Goal: Task Accomplishment & Management: Use online tool/utility

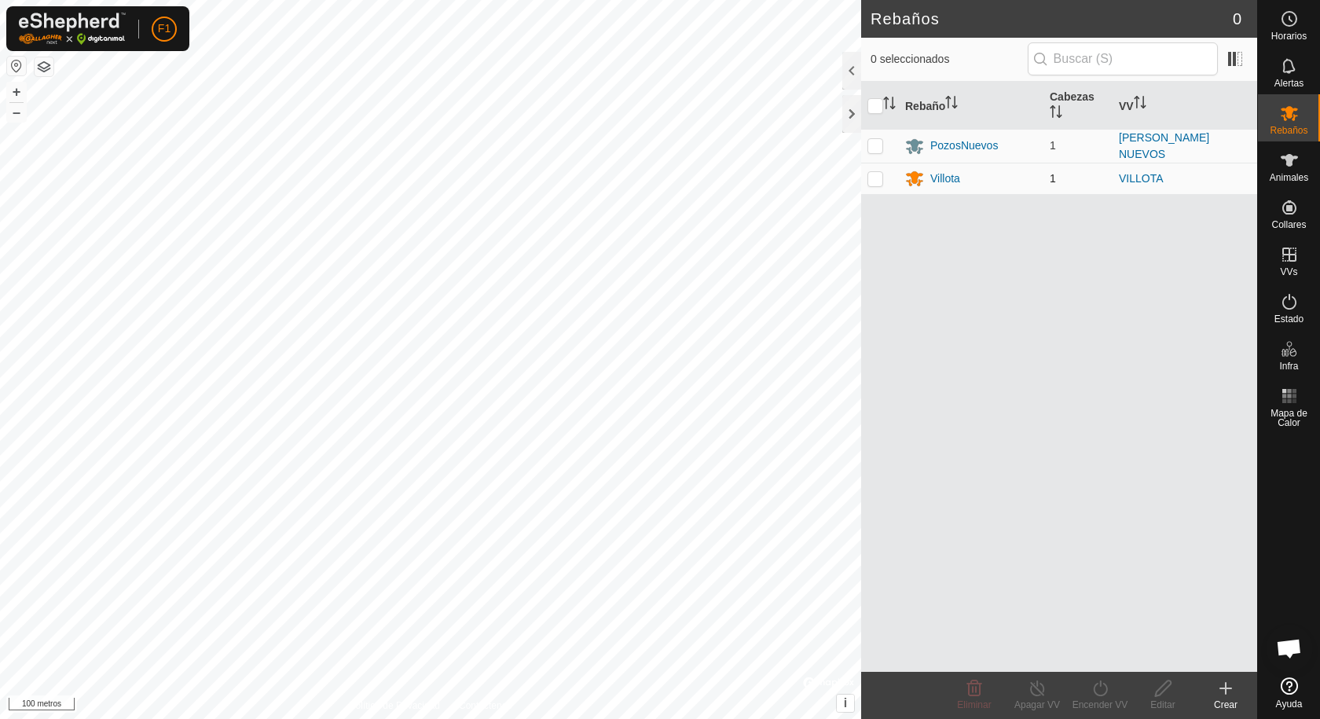
click at [879, 178] on p-checkbox at bounding box center [876, 178] width 16 height 13
checkbox input "true"
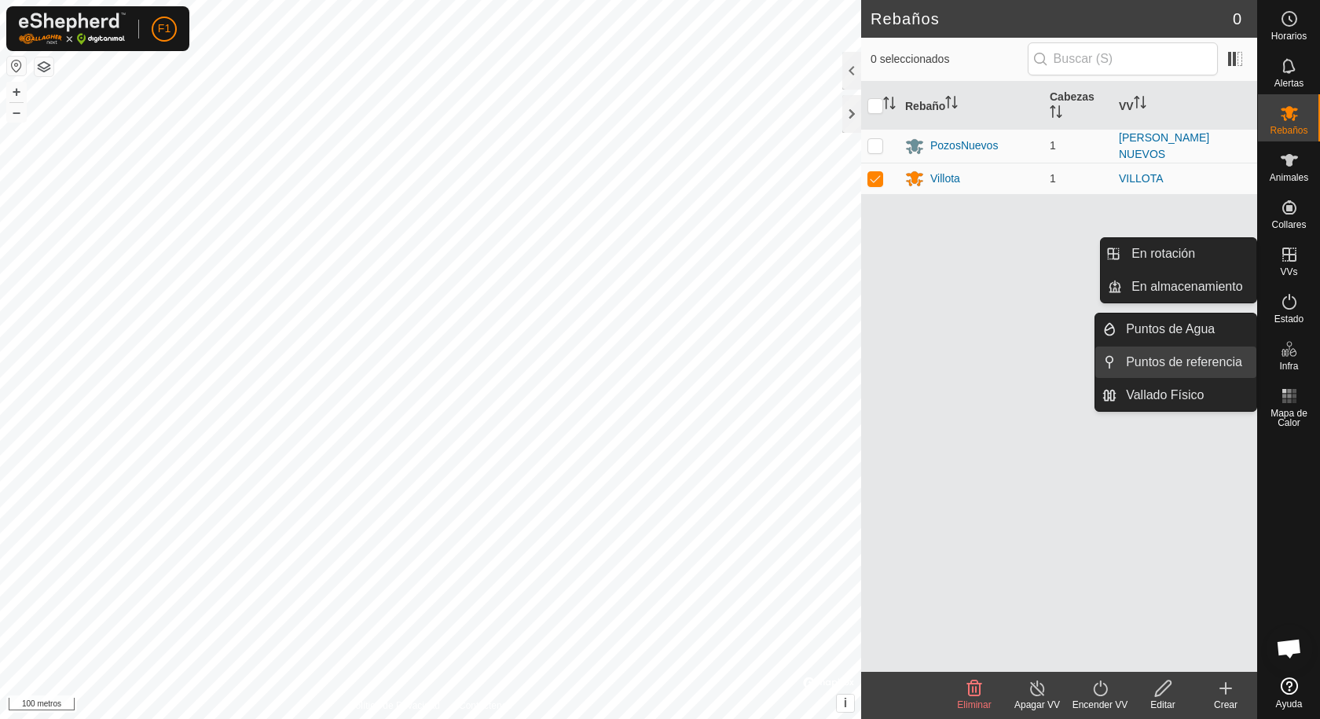
click at [1187, 354] on link "Puntos de referencia" at bounding box center [1187, 362] width 140 height 31
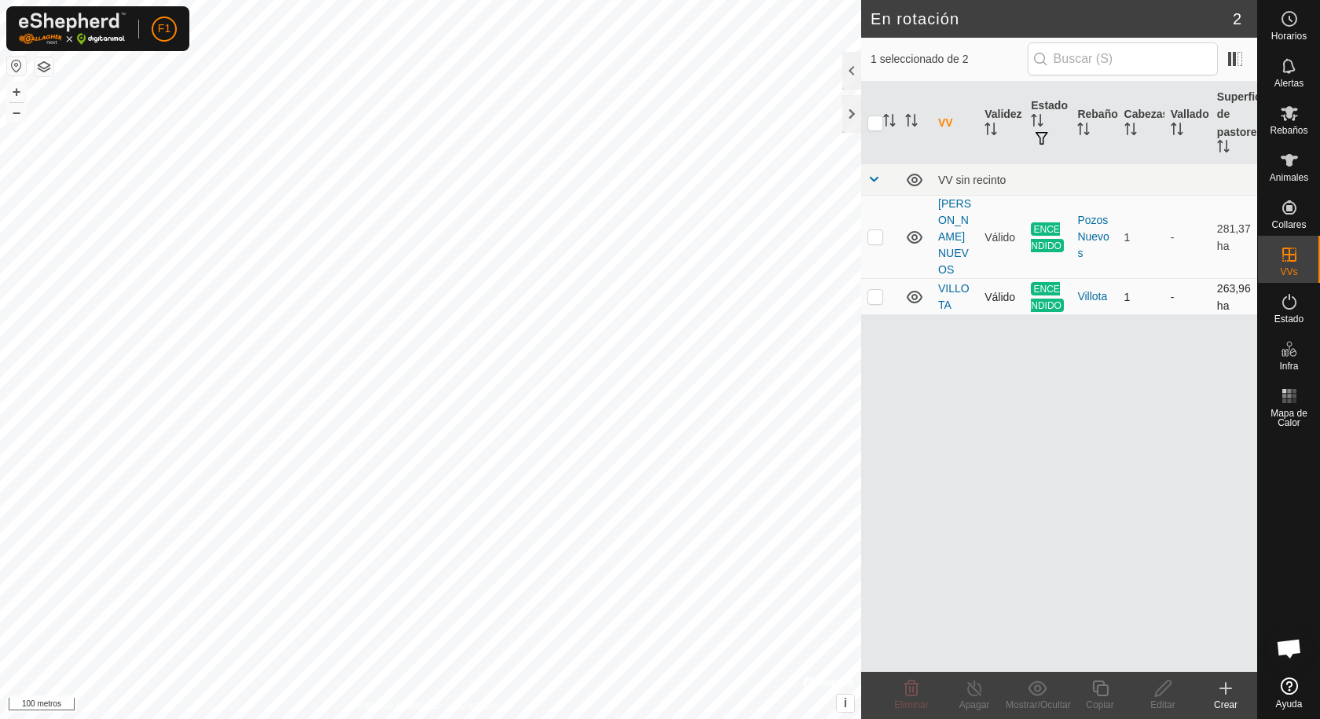
click at [877, 290] on p-checkbox at bounding box center [876, 296] width 16 height 13
checkbox input "true"
click at [977, 695] on icon at bounding box center [974, 688] width 14 height 16
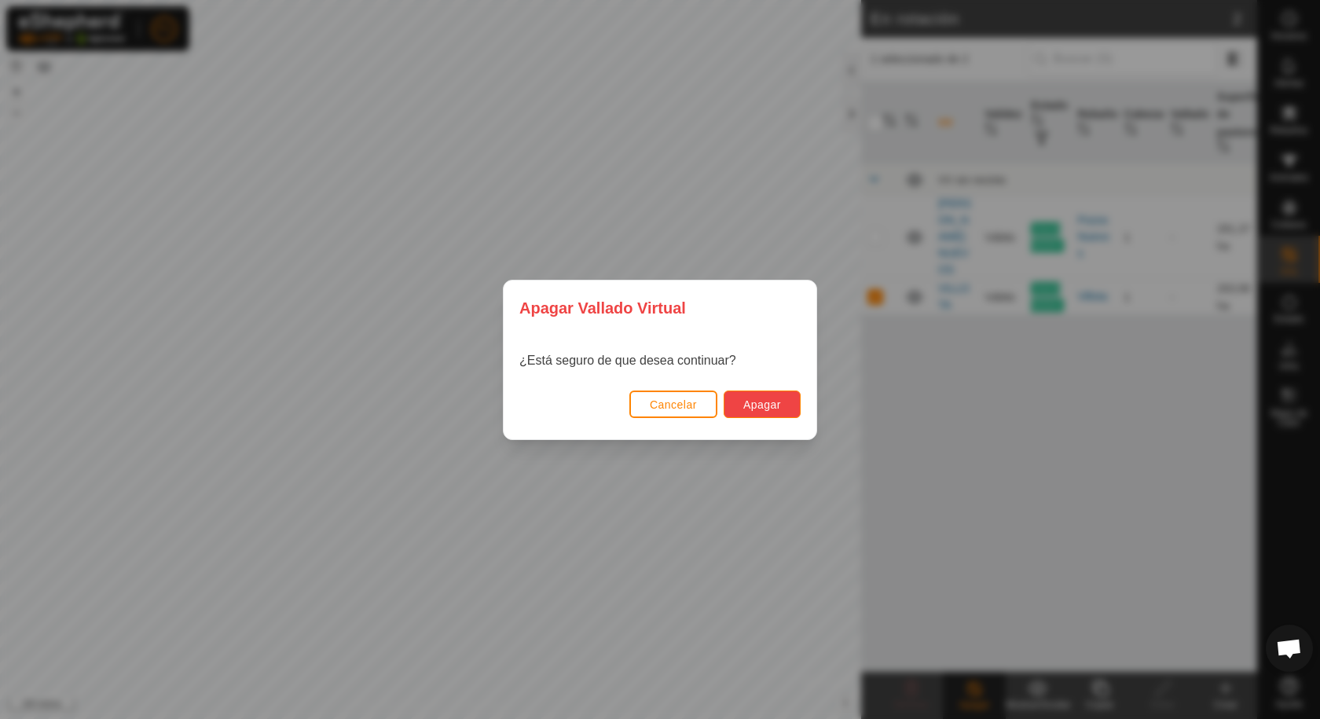
click at [750, 409] on font "Apagar" at bounding box center [762, 404] width 38 height 13
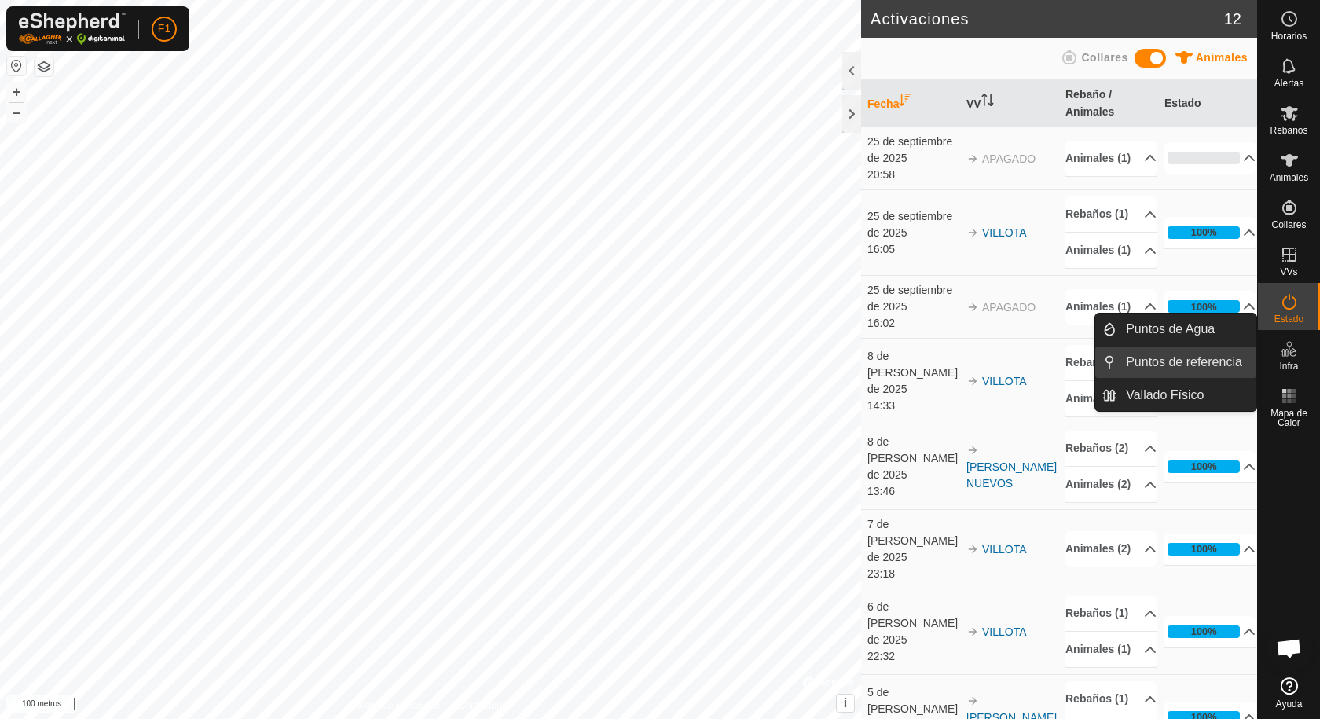
click at [1195, 362] on link "Puntos de referencia" at bounding box center [1187, 362] width 140 height 31
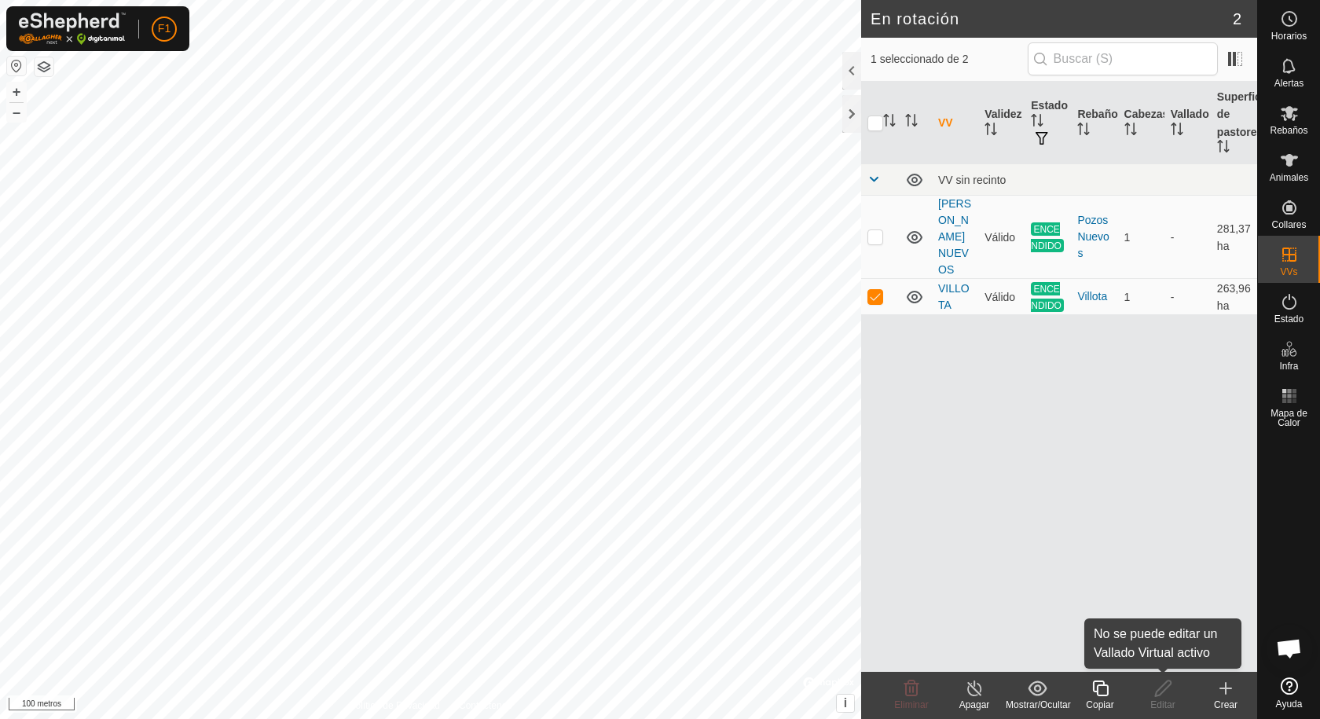
click at [1175, 700] on font "Editar" at bounding box center [1162, 704] width 24 height 11
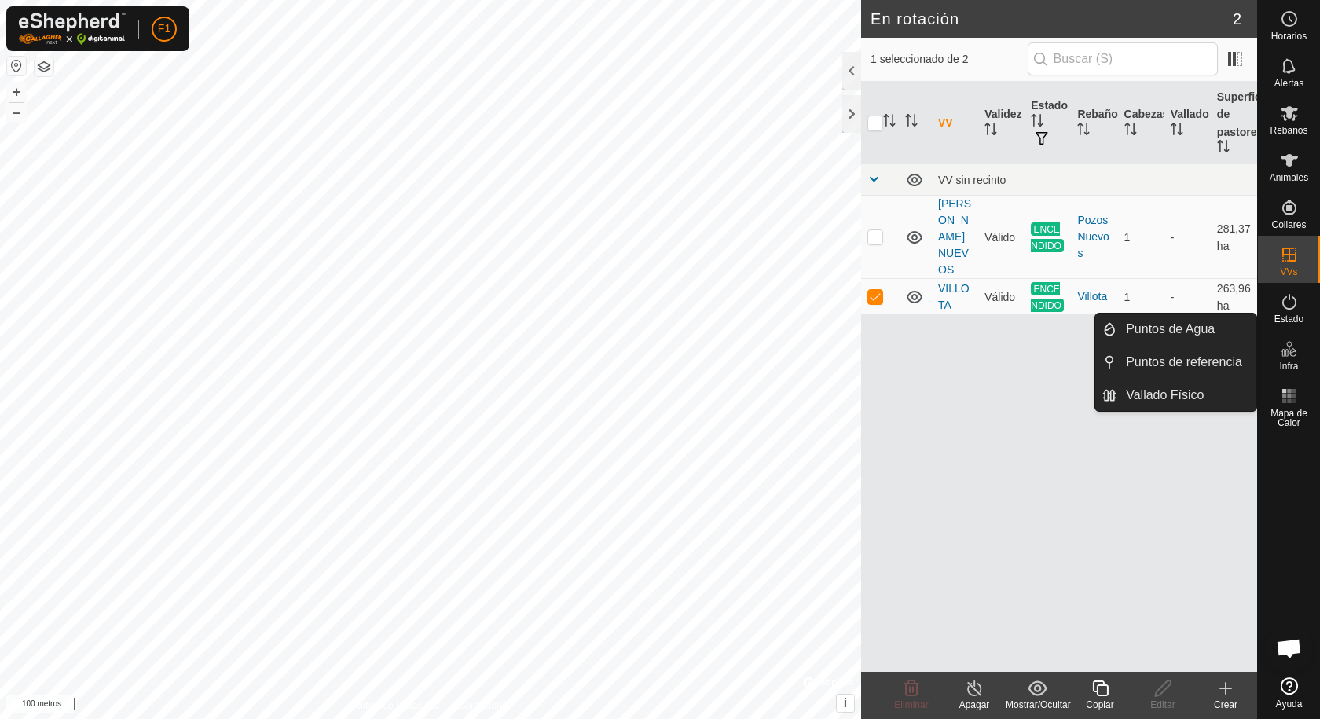
click at [1291, 351] on icon at bounding box center [1289, 348] width 19 height 19
click at [1293, 127] on font "Rebaños" at bounding box center [1289, 130] width 38 height 11
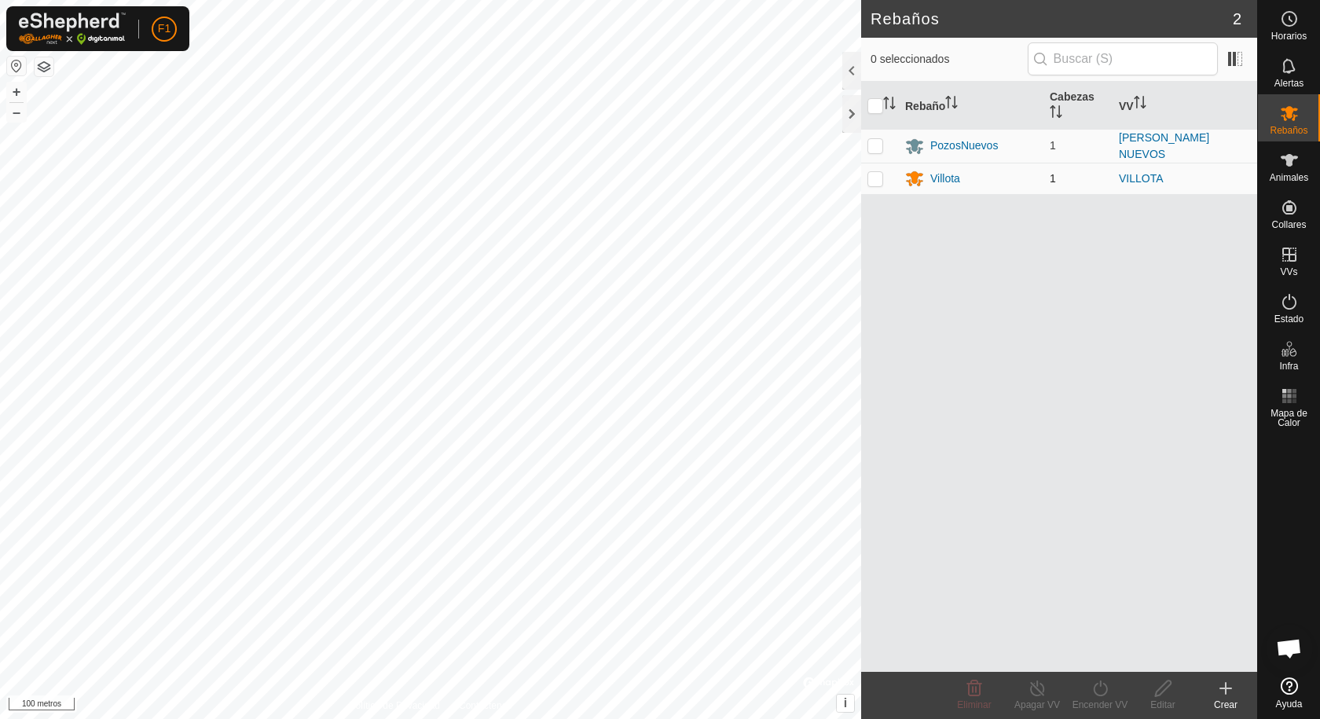
click at [872, 175] on p-checkbox at bounding box center [876, 178] width 16 height 13
checkbox input "true"
click at [1226, 691] on icon at bounding box center [1226, 688] width 0 height 11
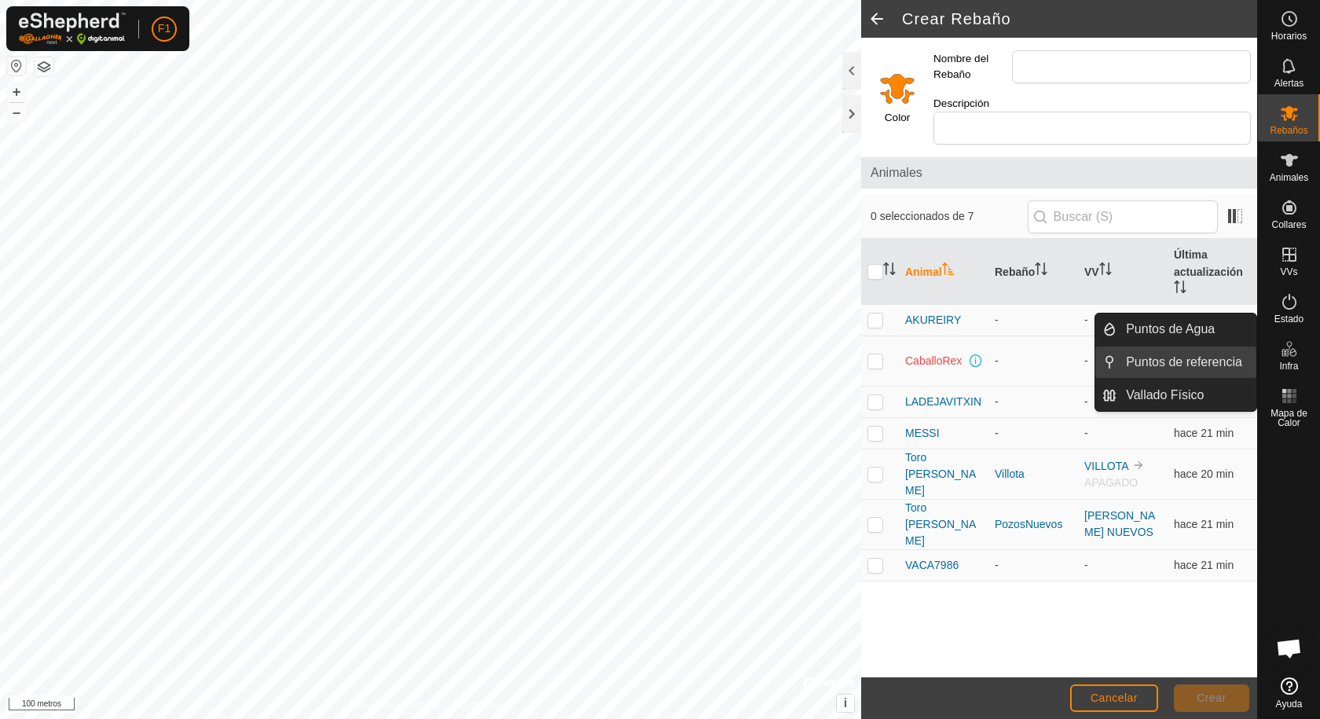
click at [1190, 367] on link "Puntos de referencia" at bounding box center [1187, 362] width 140 height 31
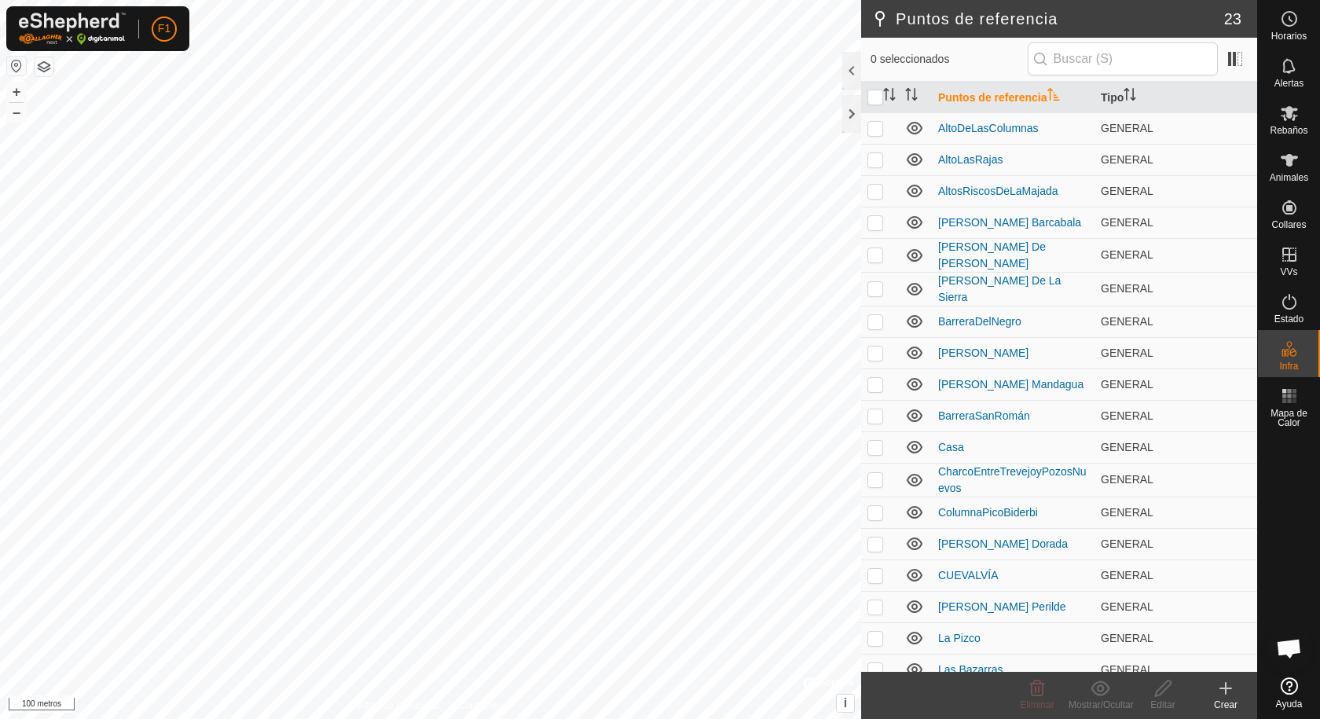
click at [1275, 517] on div at bounding box center [1289, 552] width 62 height 237
click at [1222, 697] on icon at bounding box center [1225, 688] width 19 height 19
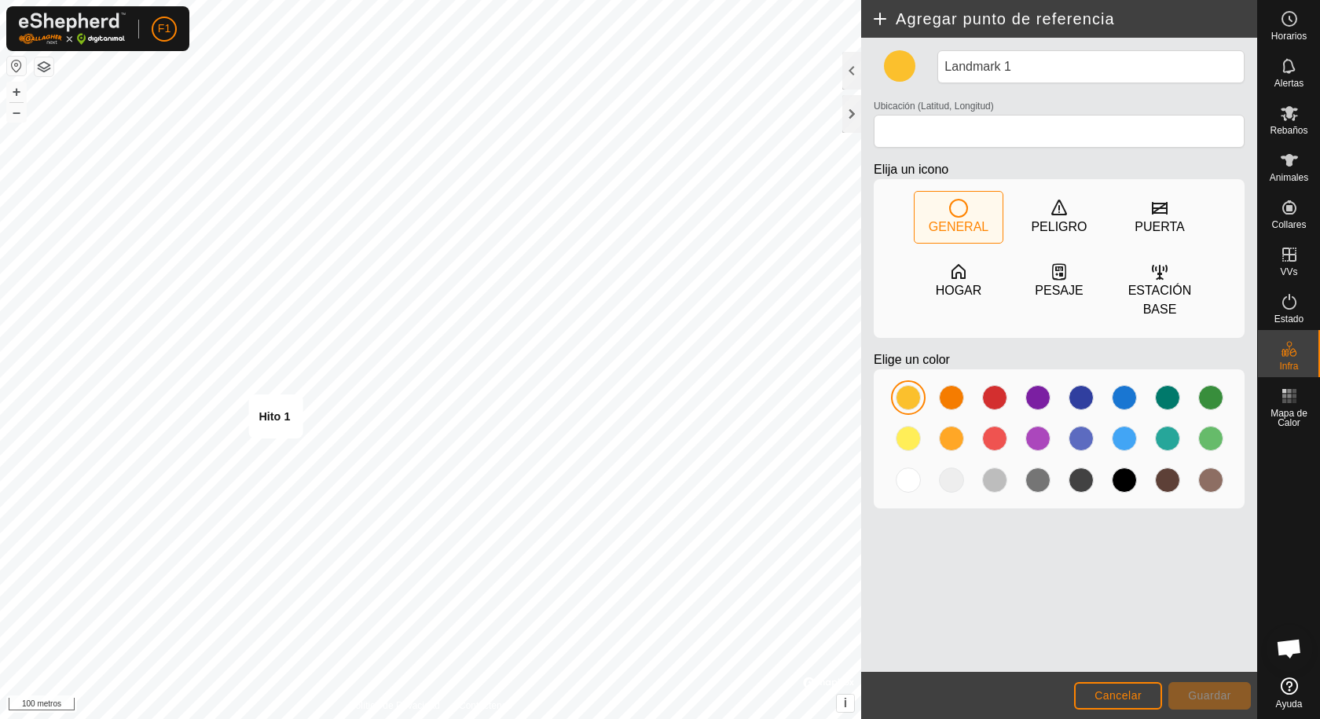
type input "42.987670, -3.164516"
click at [1035, 439] on div at bounding box center [1037, 438] width 25 height 25
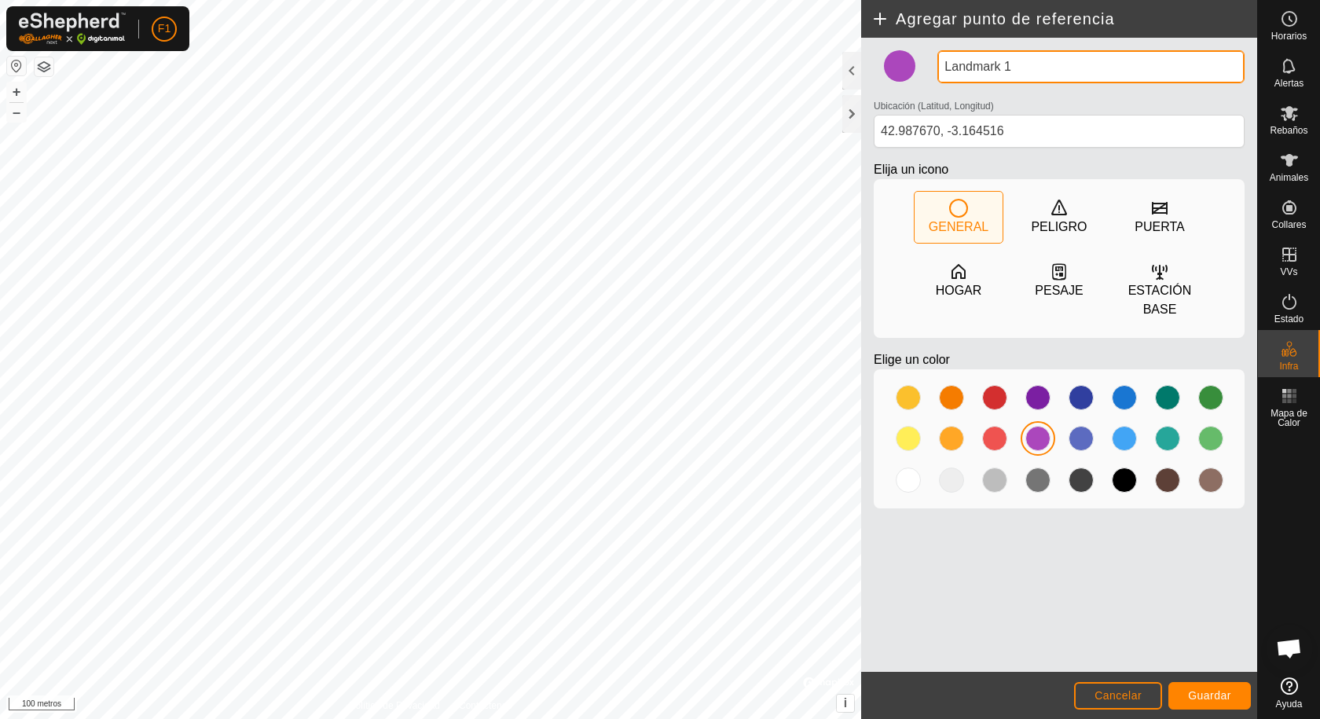
click at [1019, 70] on input "Landmark 1" at bounding box center [1090, 66] width 307 height 33
type input "L"
type input "[PERSON_NAME]"
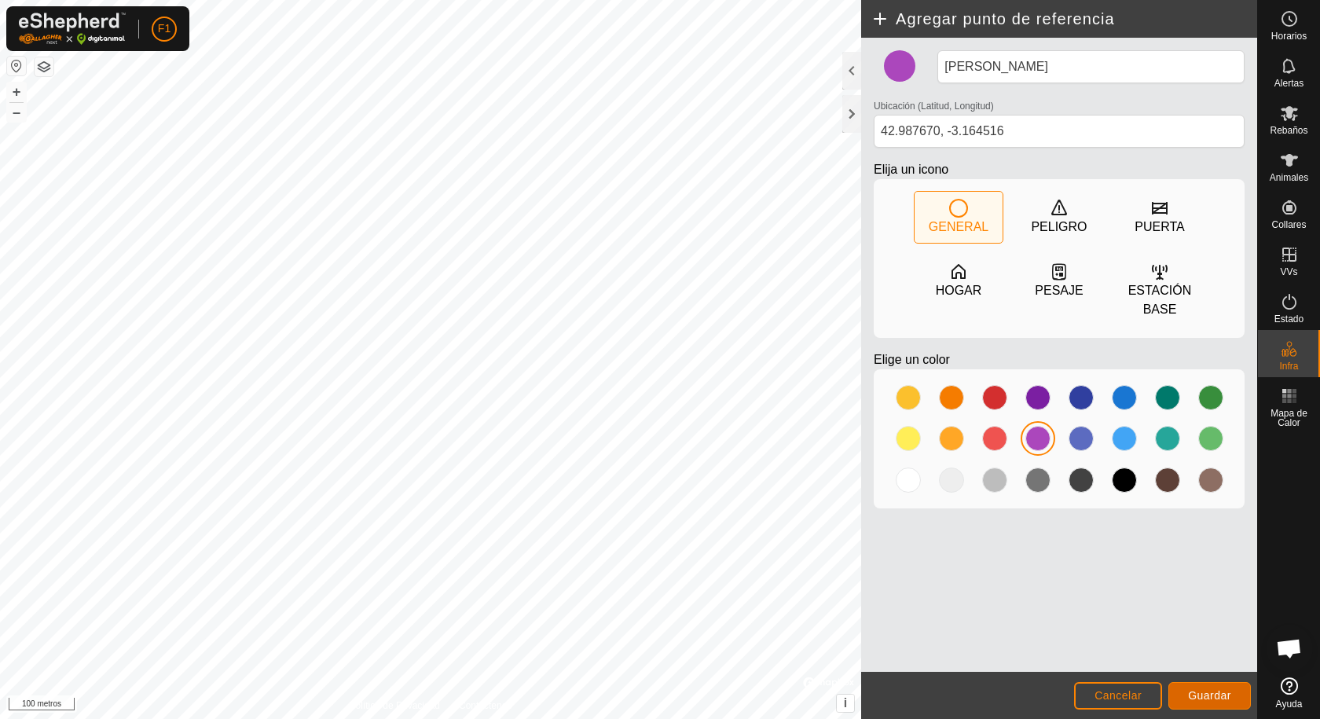
click at [1204, 699] on font "Guardar" at bounding box center [1209, 695] width 43 height 13
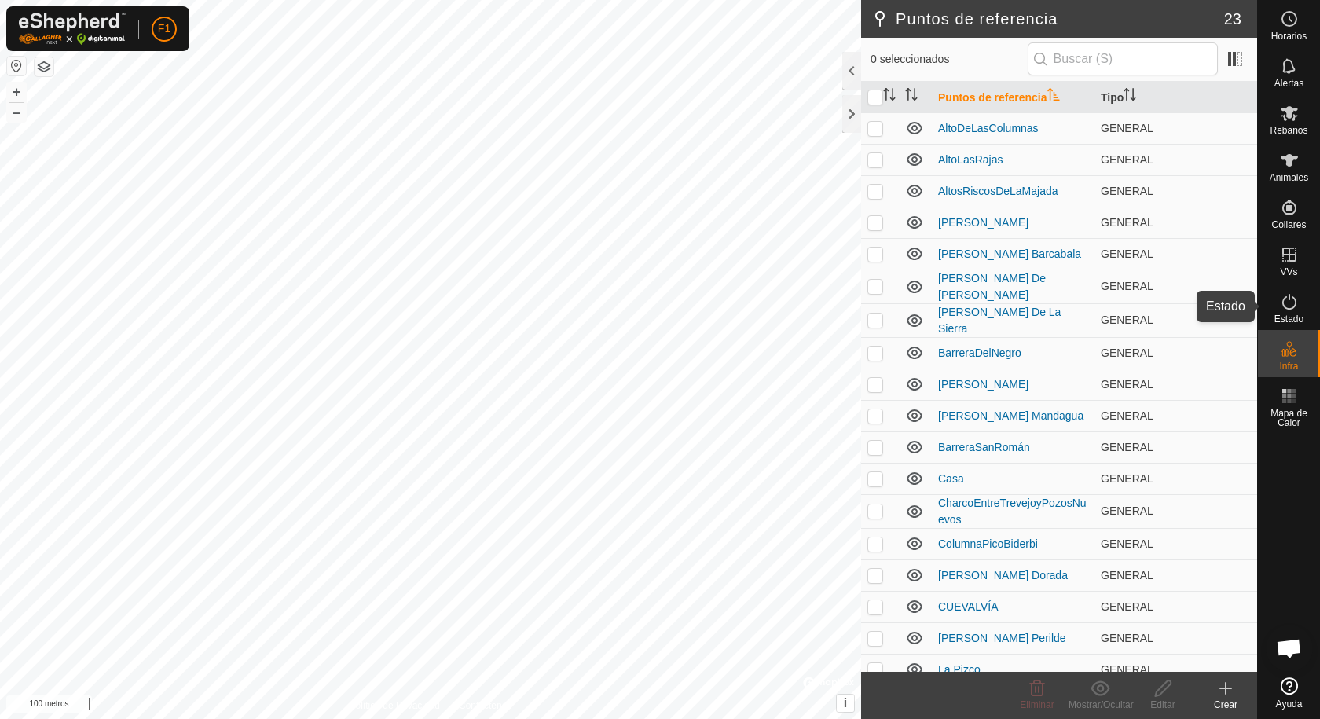
click at [1292, 310] on icon at bounding box center [1289, 301] width 19 height 19
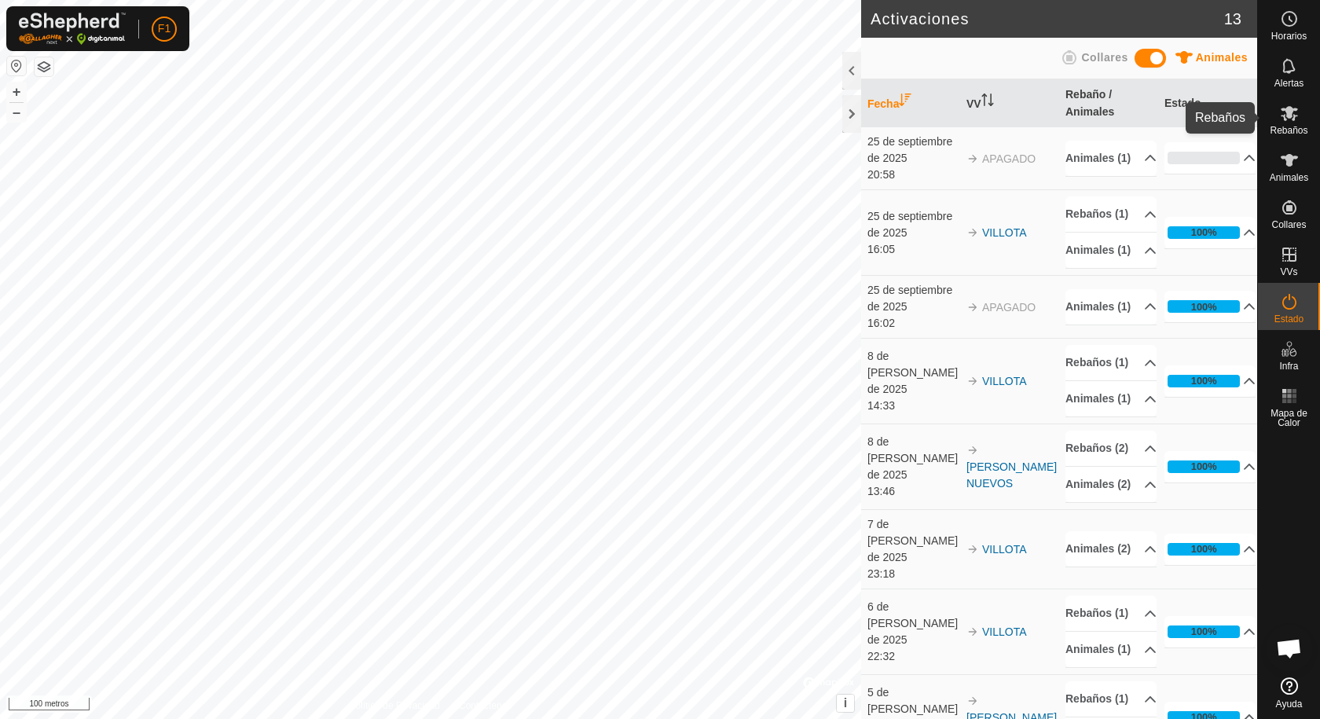
click at [1290, 134] on font "Rebaños" at bounding box center [1289, 130] width 38 height 11
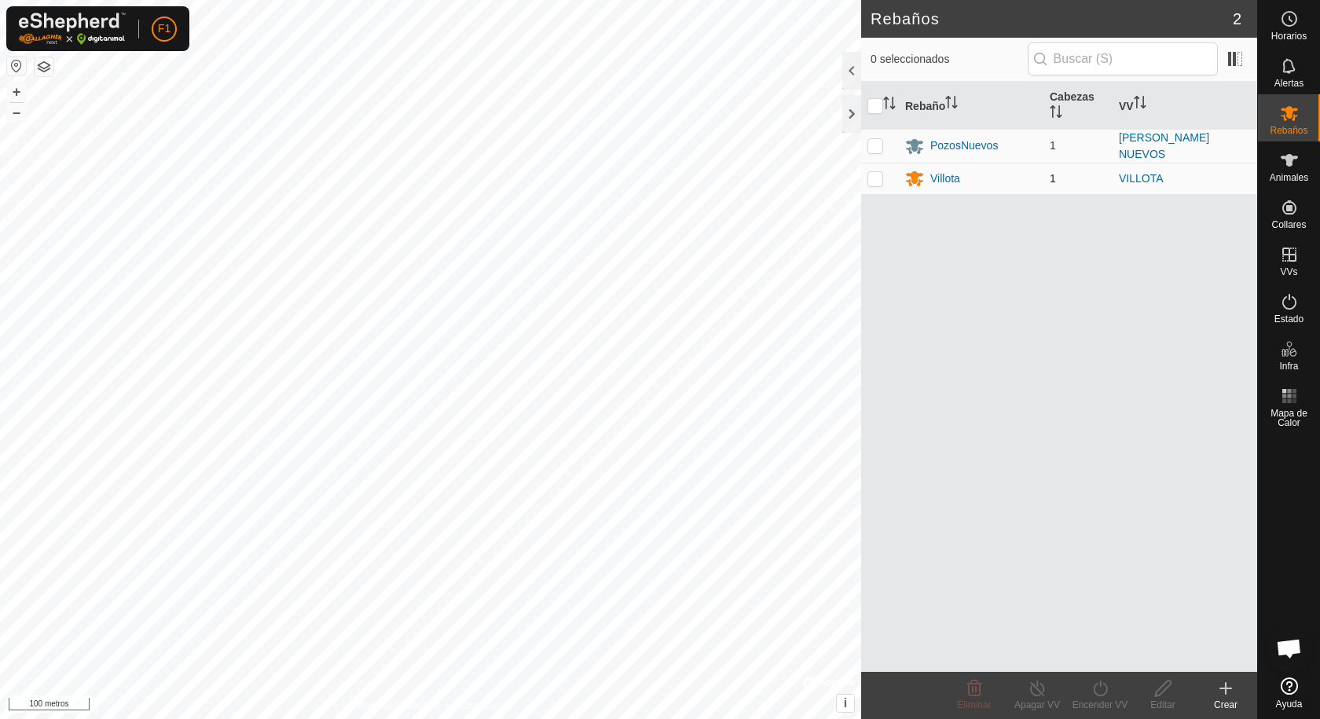
click at [876, 174] on p-checkbox at bounding box center [876, 178] width 16 height 13
checkbox input "true"
click at [1110, 698] on div "Encender VV" at bounding box center [1100, 705] width 63 height 14
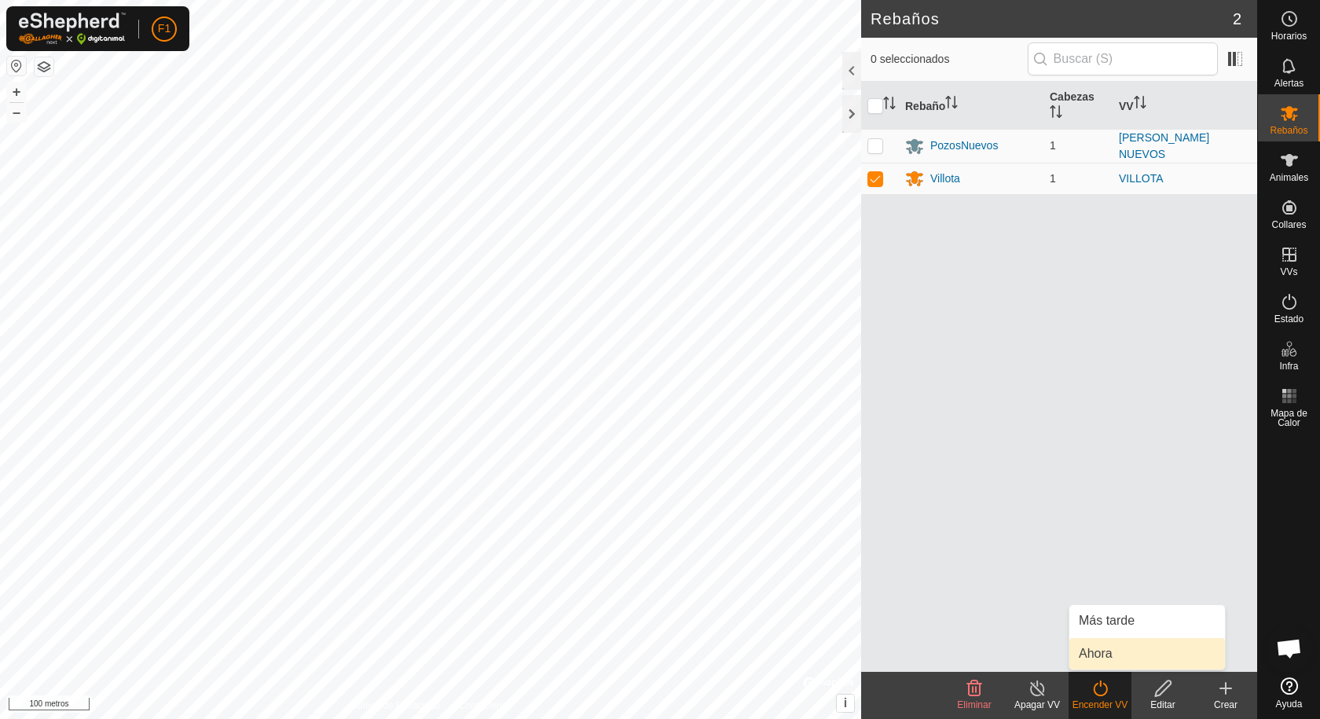
click at [1108, 650] on link "Ahora" at bounding box center [1147, 653] width 156 height 31
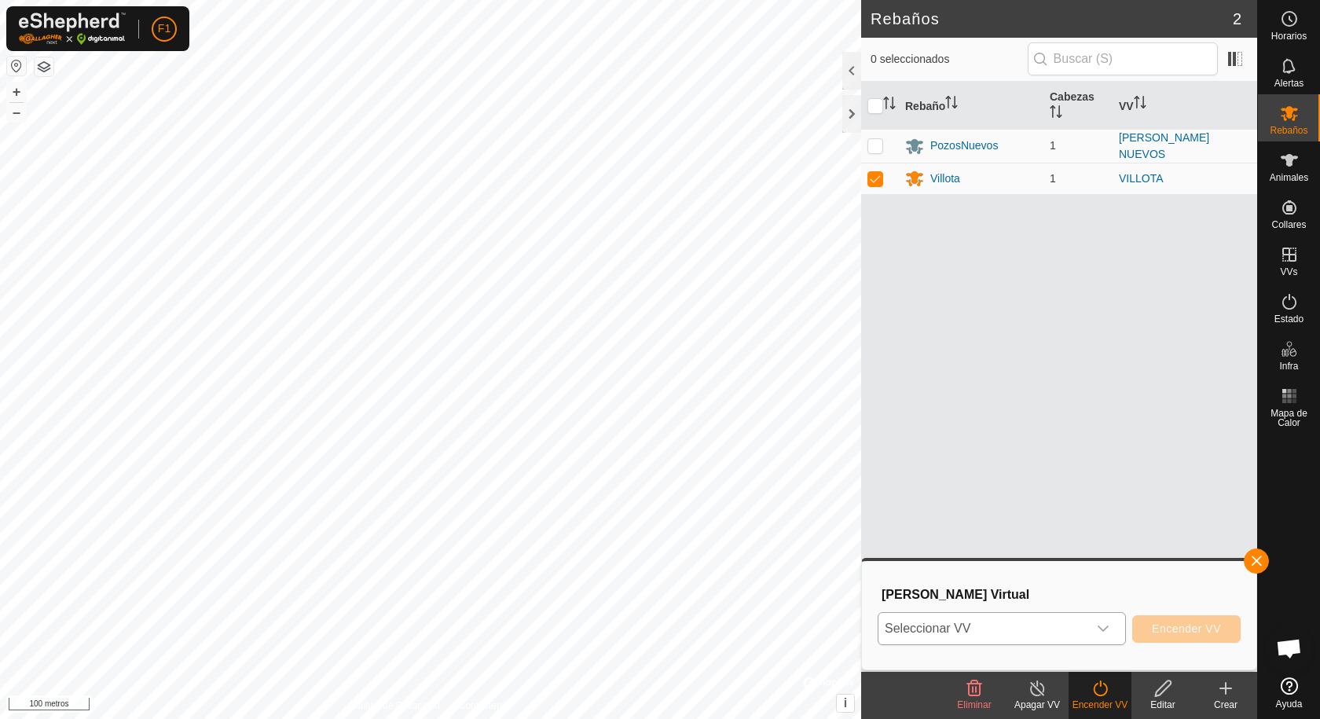
click at [1108, 630] on icon "disparador desplegable" at bounding box center [1103, 628] width 13 height 13
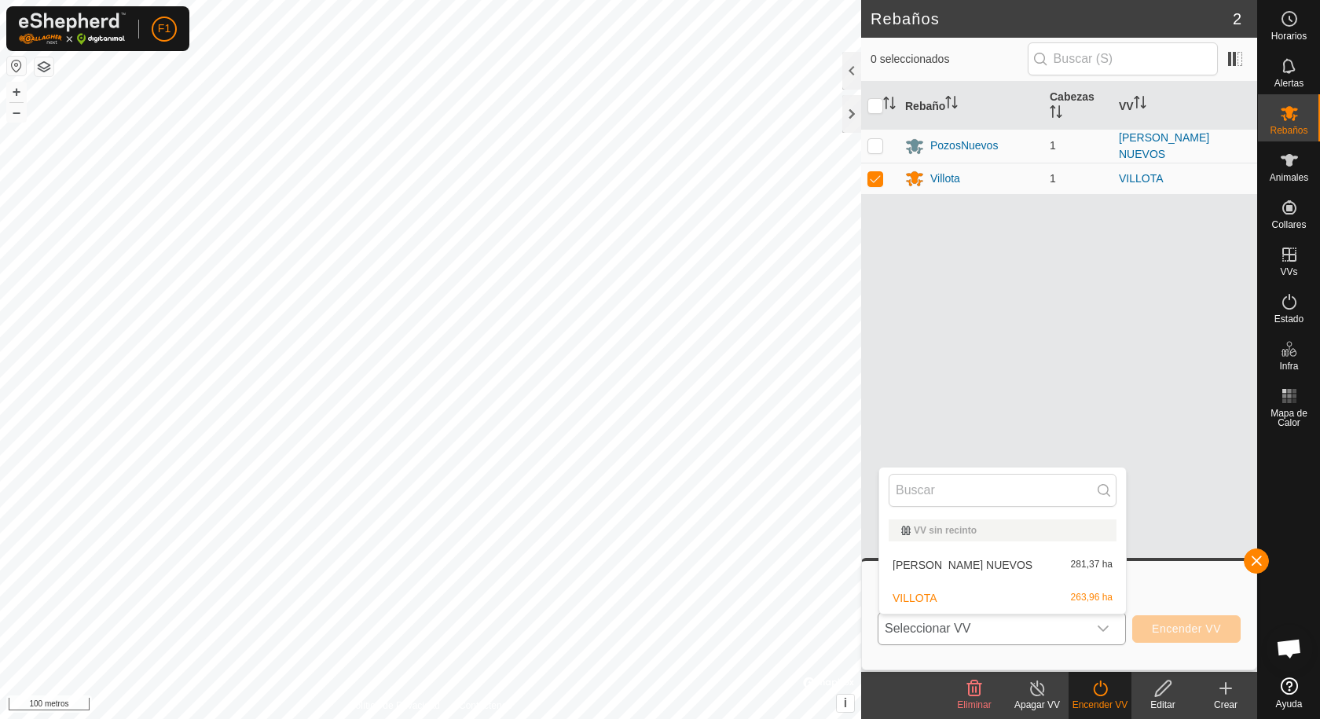
click at [958, 596] on li "VILLOTA 263,96 ha" at bounding box center [1002, 597] width 247 height 31
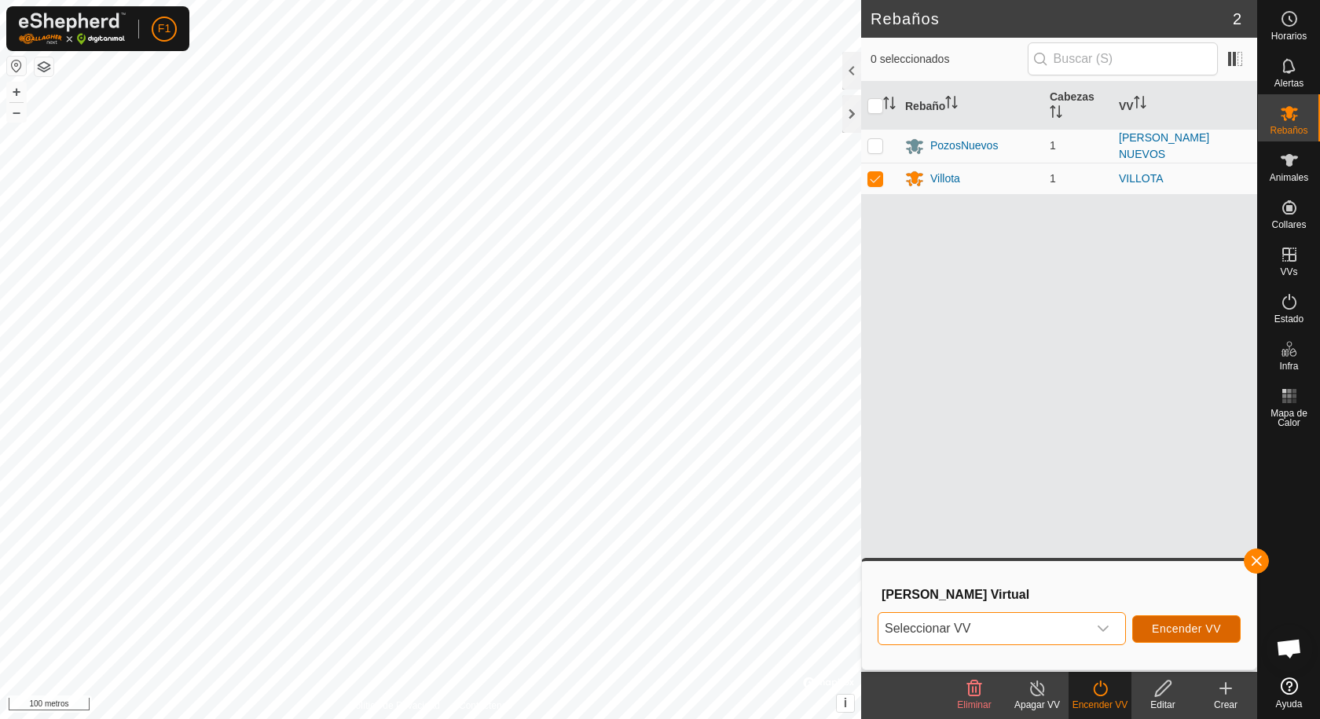
click at [1173, 631] on font "Encender VV" at bounding box center [1186, 628] width 69 height 13
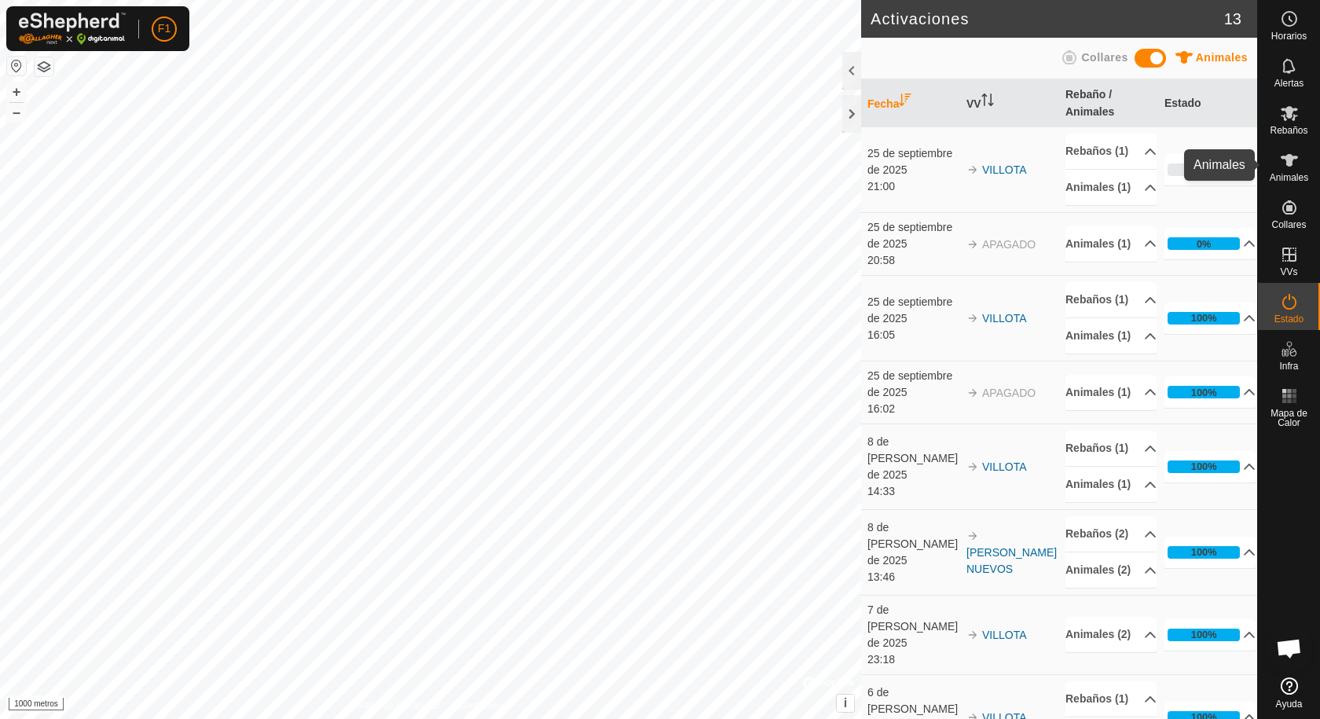
click at [1281, 166] on icon at bounding box center [1289, 160] width 19 height 19
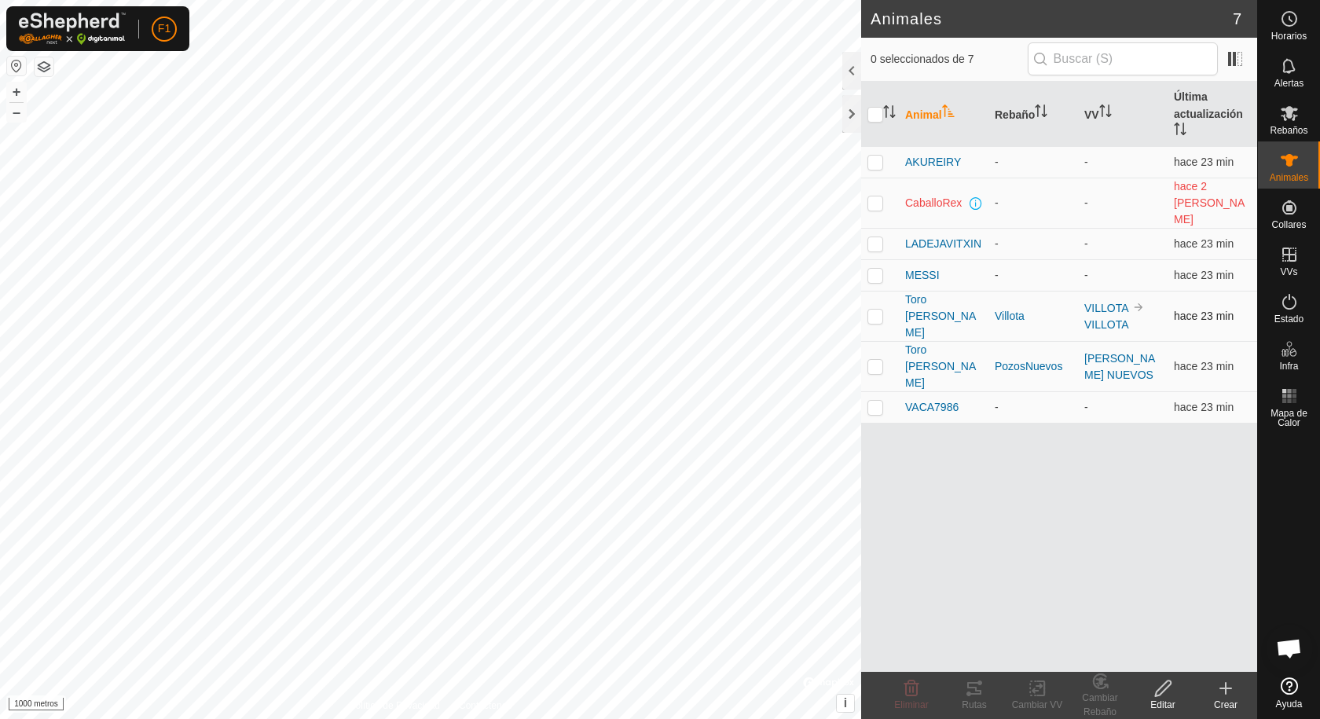
click at [875, 310] on p-checkbox at bounding box center [876, 316] width 16 height 13
checkbox input "true"
click at [975, 694] on icon at bounding box center [974, 688] width 14 height 13
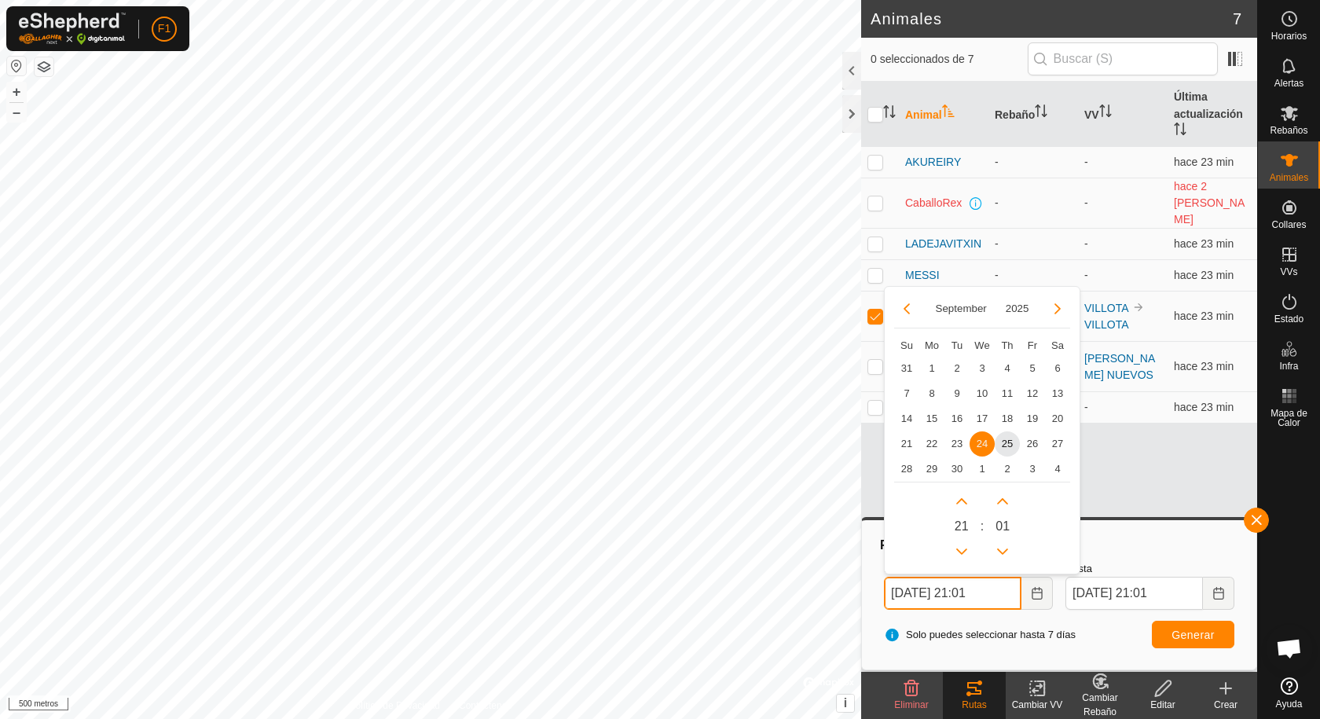
click at [904, 590] on input "[DATE] 21:01" at bounding box center [953, 593] width 138 height 33
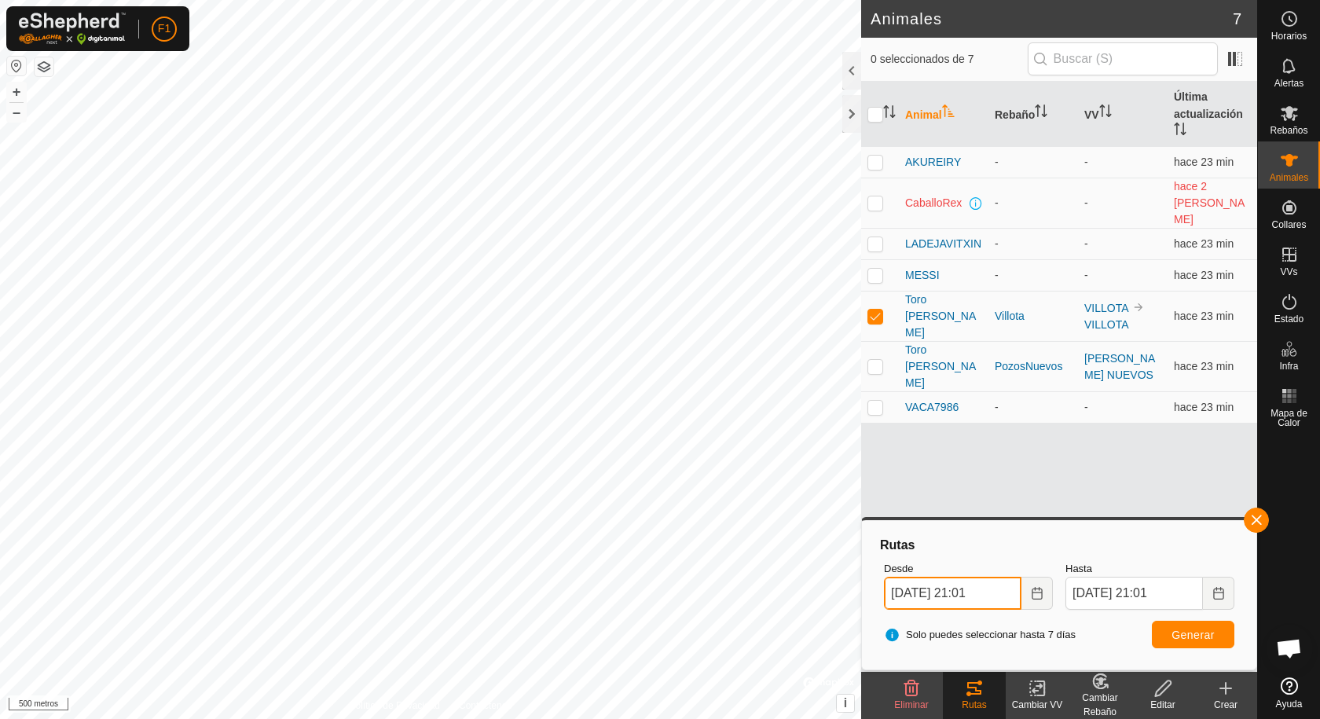
type input "[DATE] 21:01"
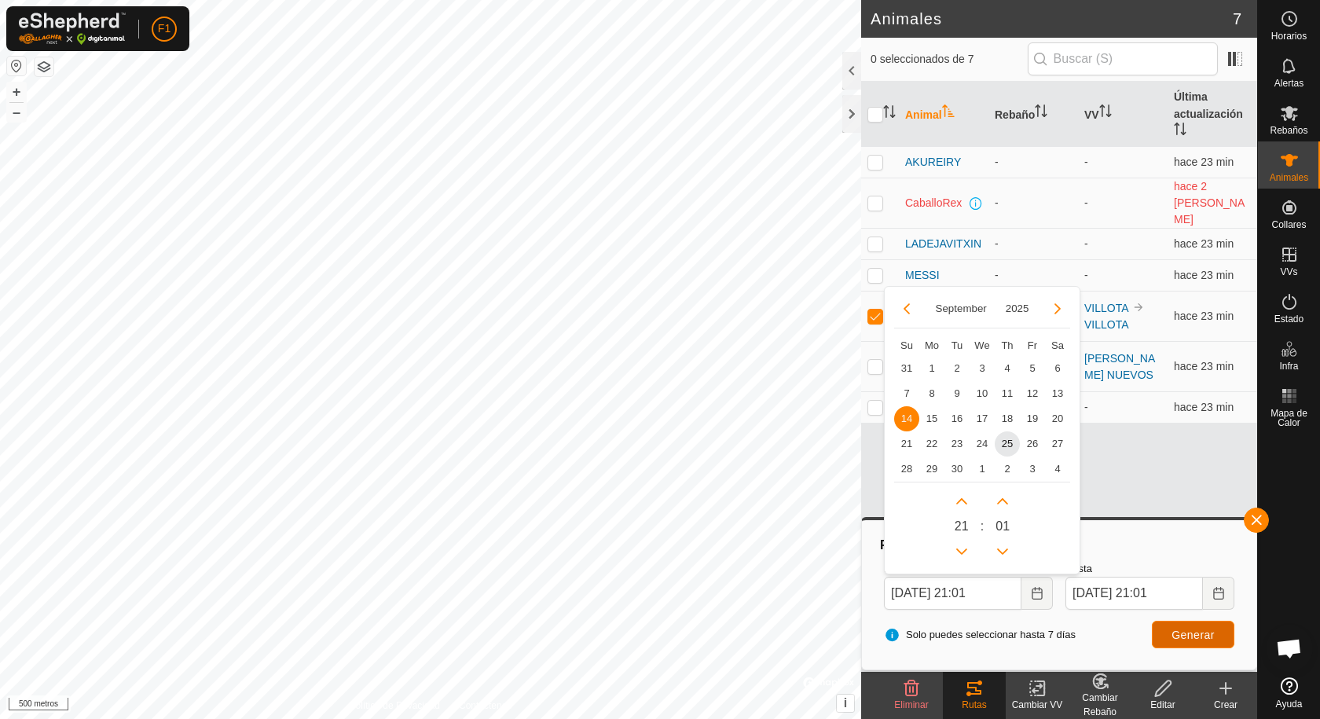
click at [1172, 630] on button "Generar" at bounding box center [1193, 635] width 83 height 28
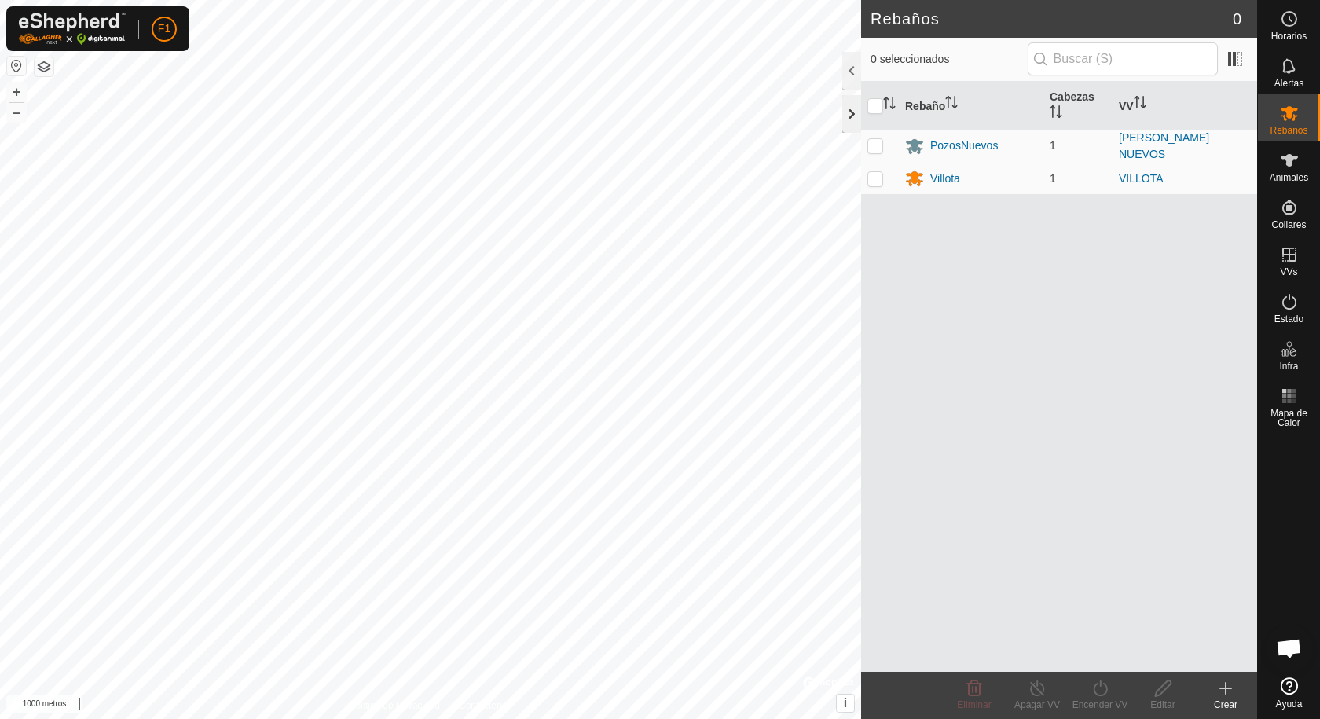
click at [849, 112] on div at bounding box center [851, 114] width 19 height 38
